Goal: Find specific page/section: Find specific page/section

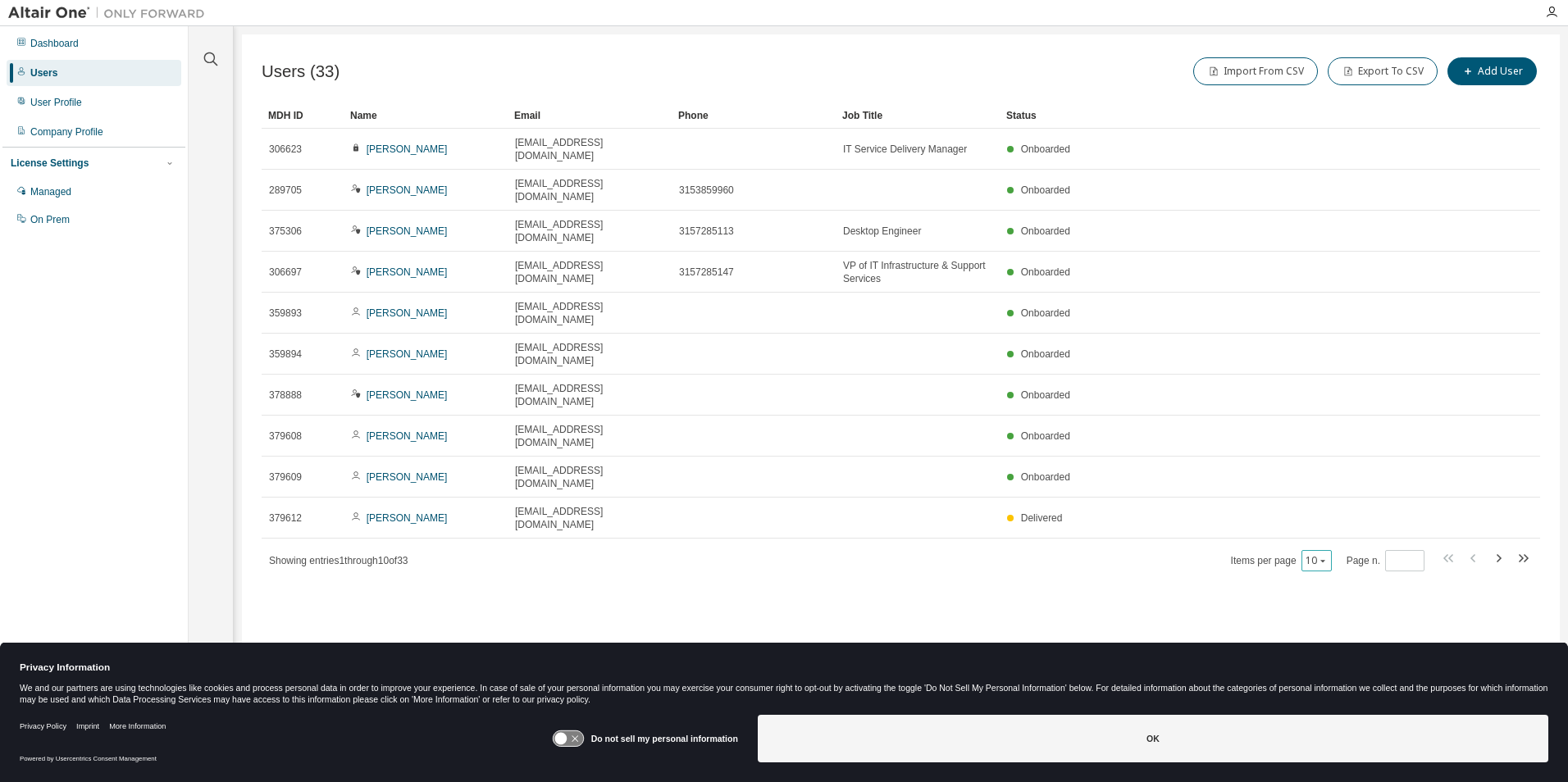
click at [1324, 556] on icon "button" at bounding box center [1322, 560] width 10 height 10
click at [1334, 522] on div "50" at bounding box center [1365, 524] width 131 height 20
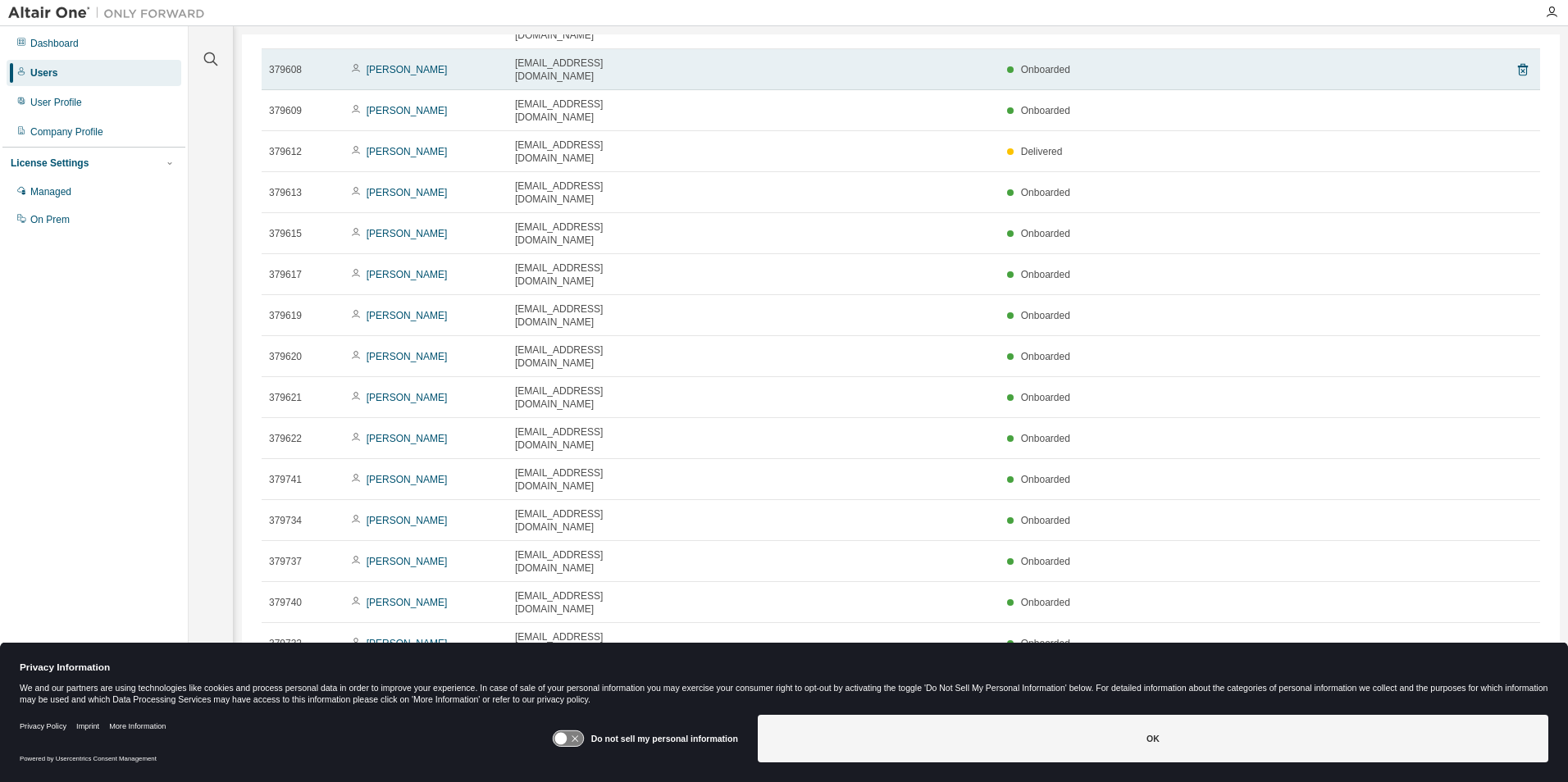
scroll to position [411, 0]
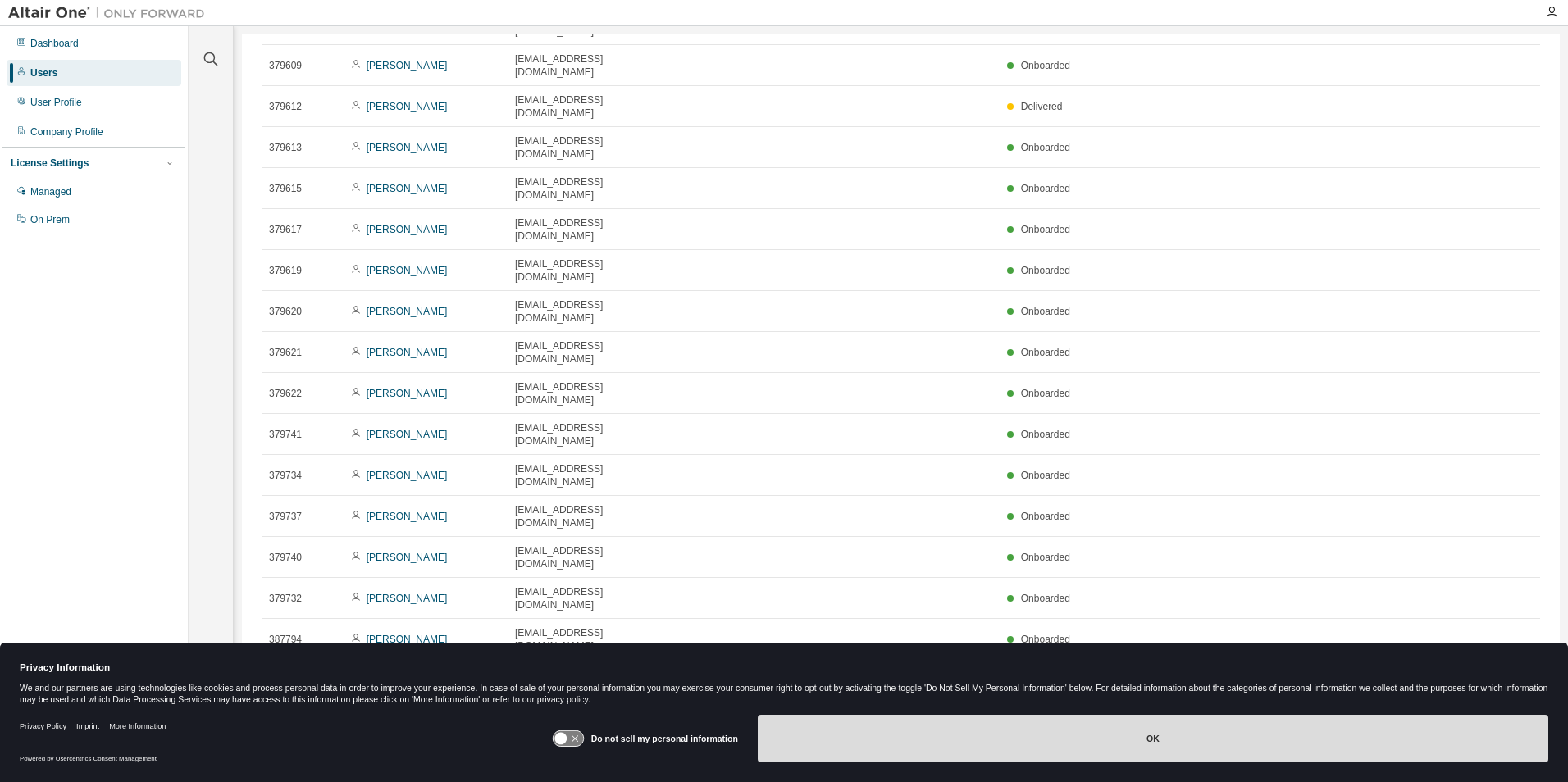
click at [1057, 751] on button "OK" at bounding box center [1152, 739] width 791 height 48
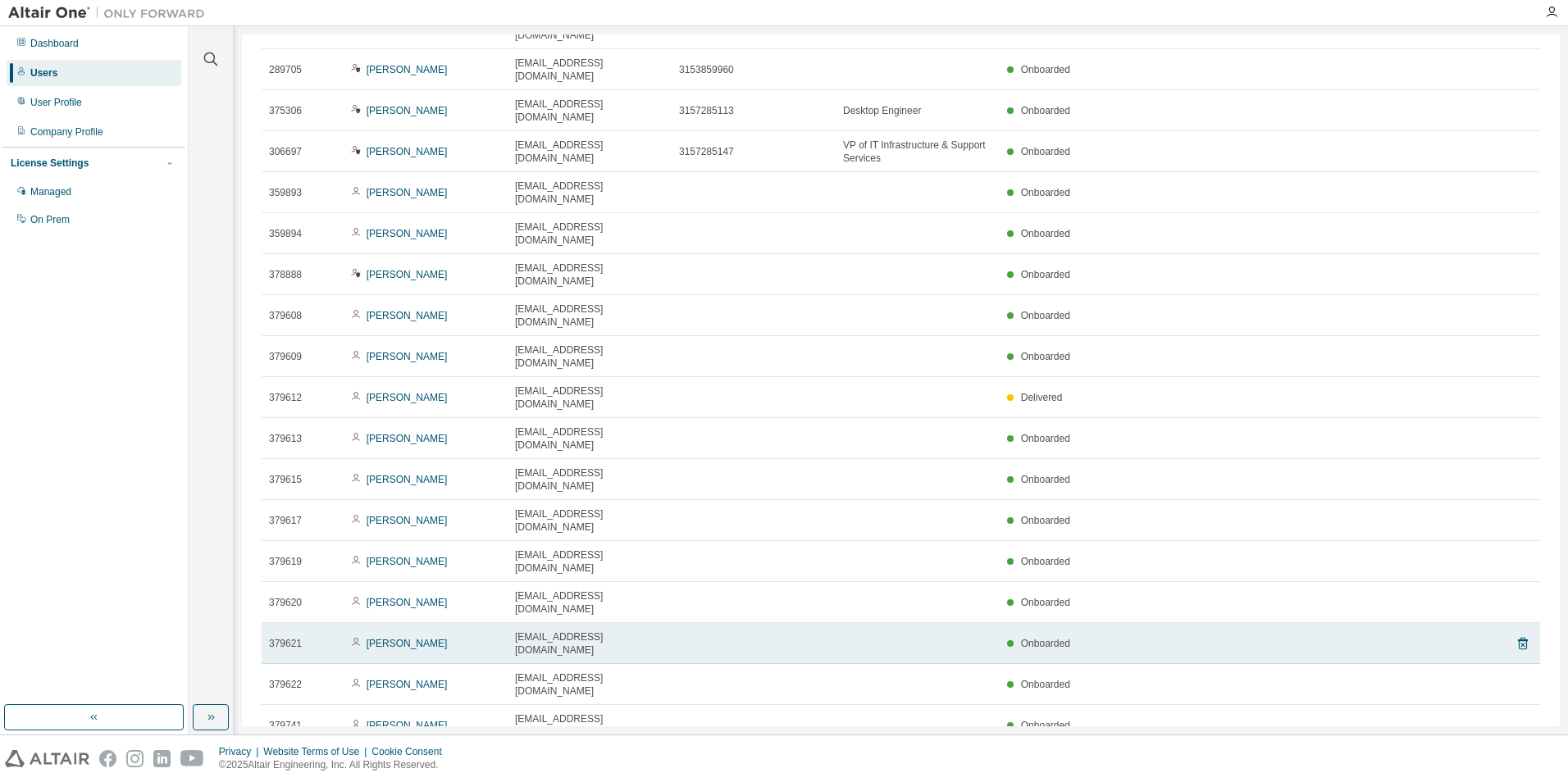
scroll to position [0, 0]
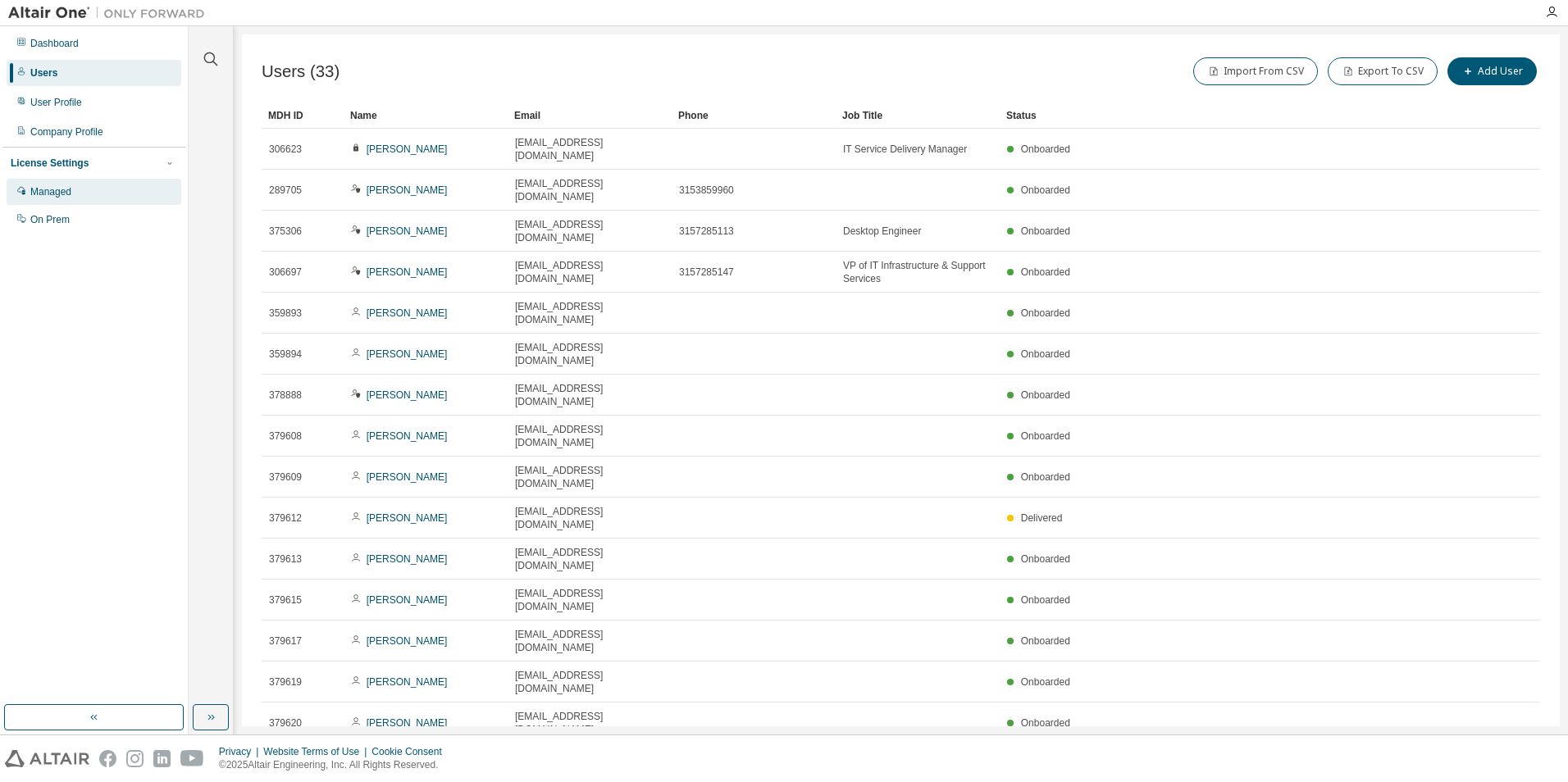
click at [54, 187] on div "Managed" at bounding box center [50, 191] width 41 height 13
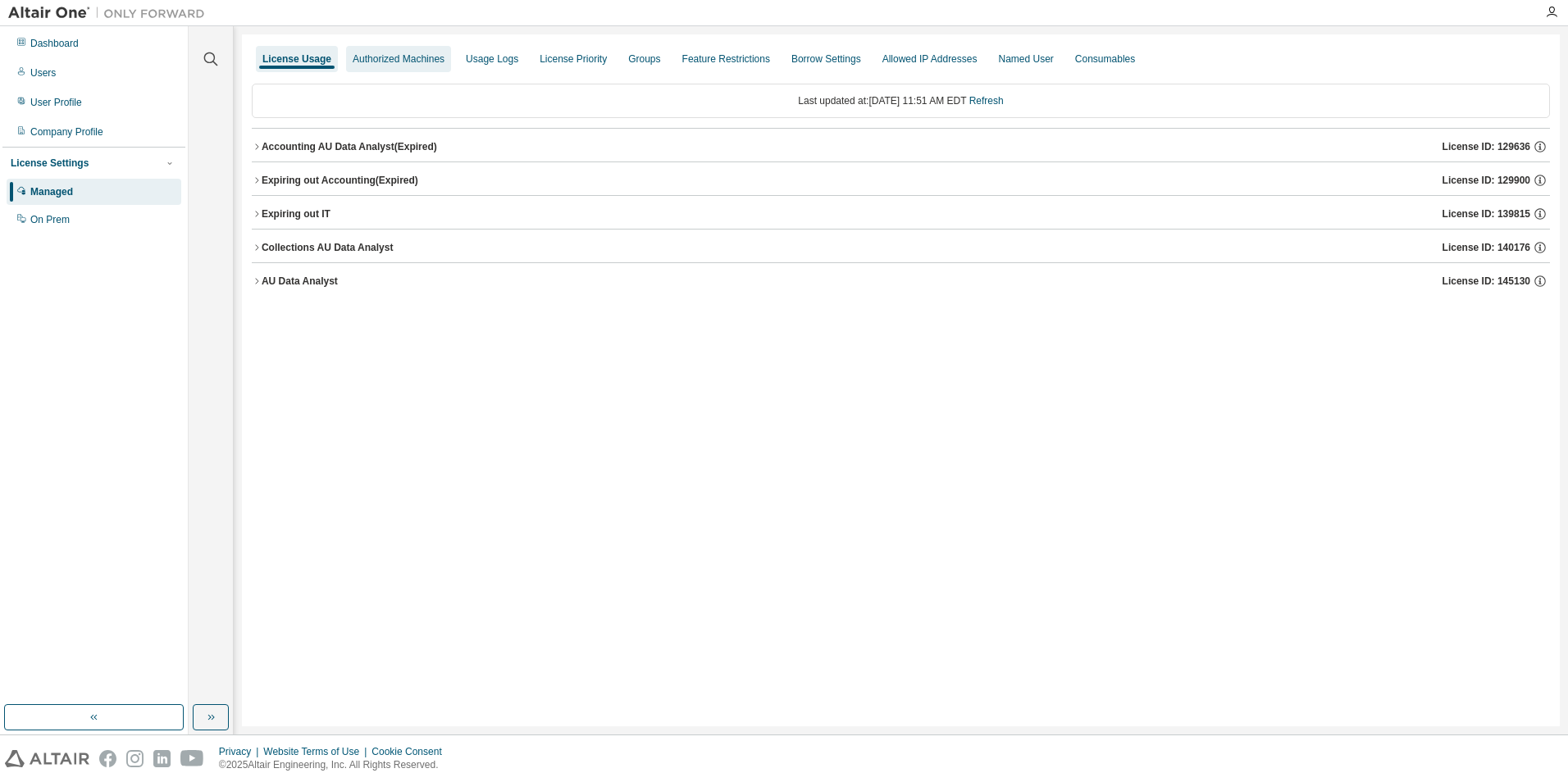
click at [412, 50] on div "Authorized Machines" at bounding box center [398, 59] width 105 height 26
